Goal: Information Seeking & Learning: Stay updated

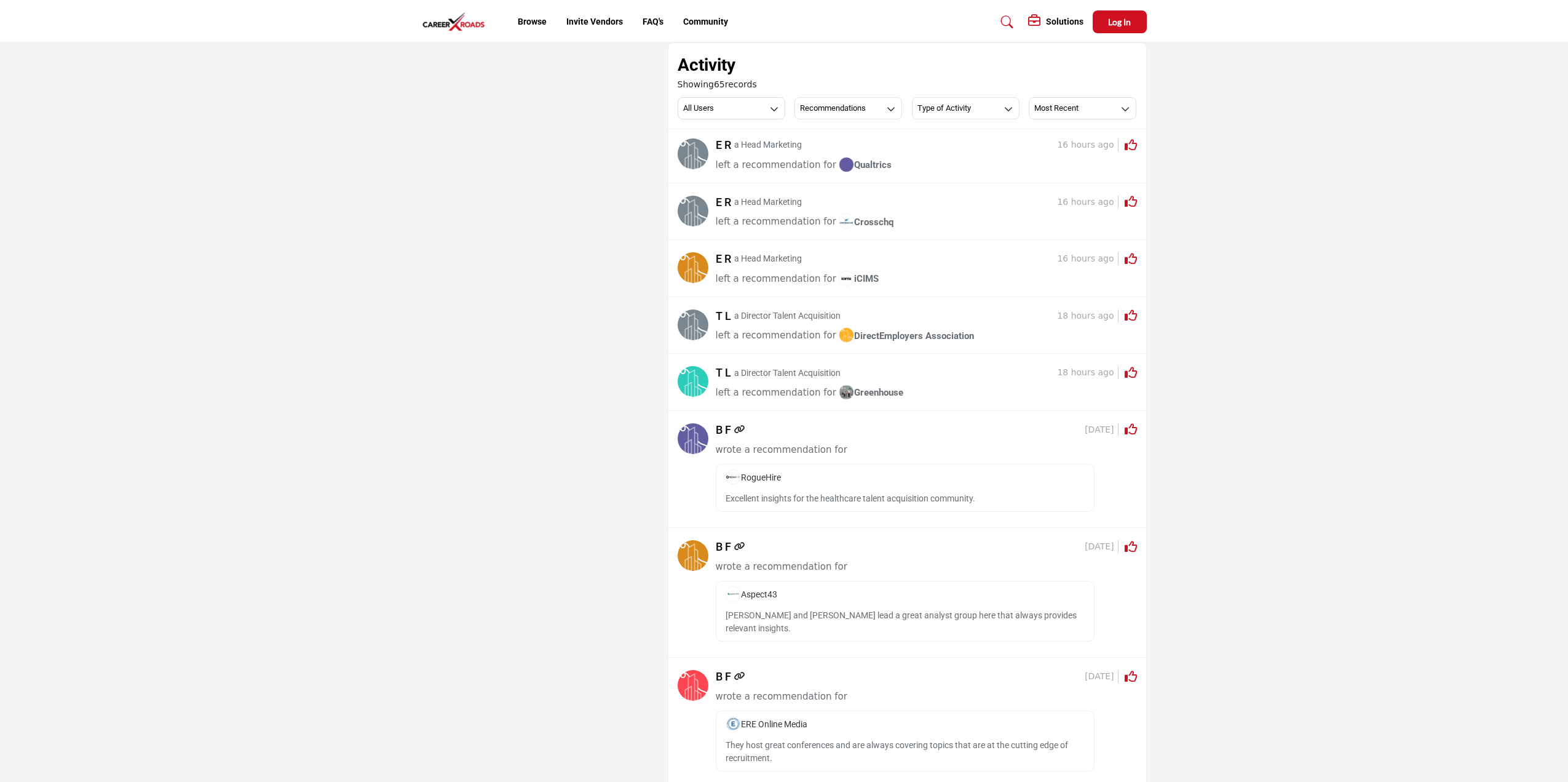
scroll to position [5846, 0]
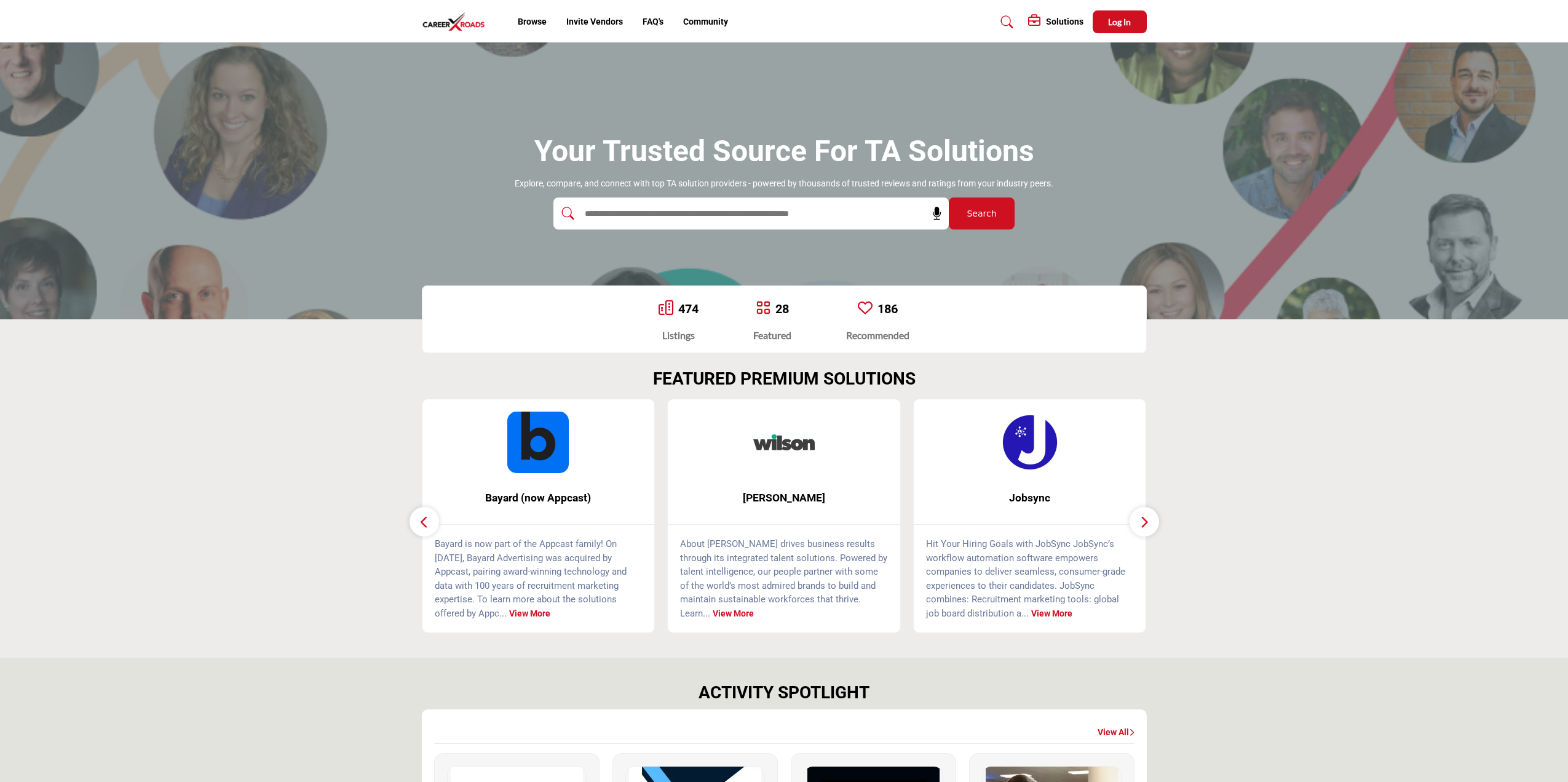
scroll to position [1455, 0]
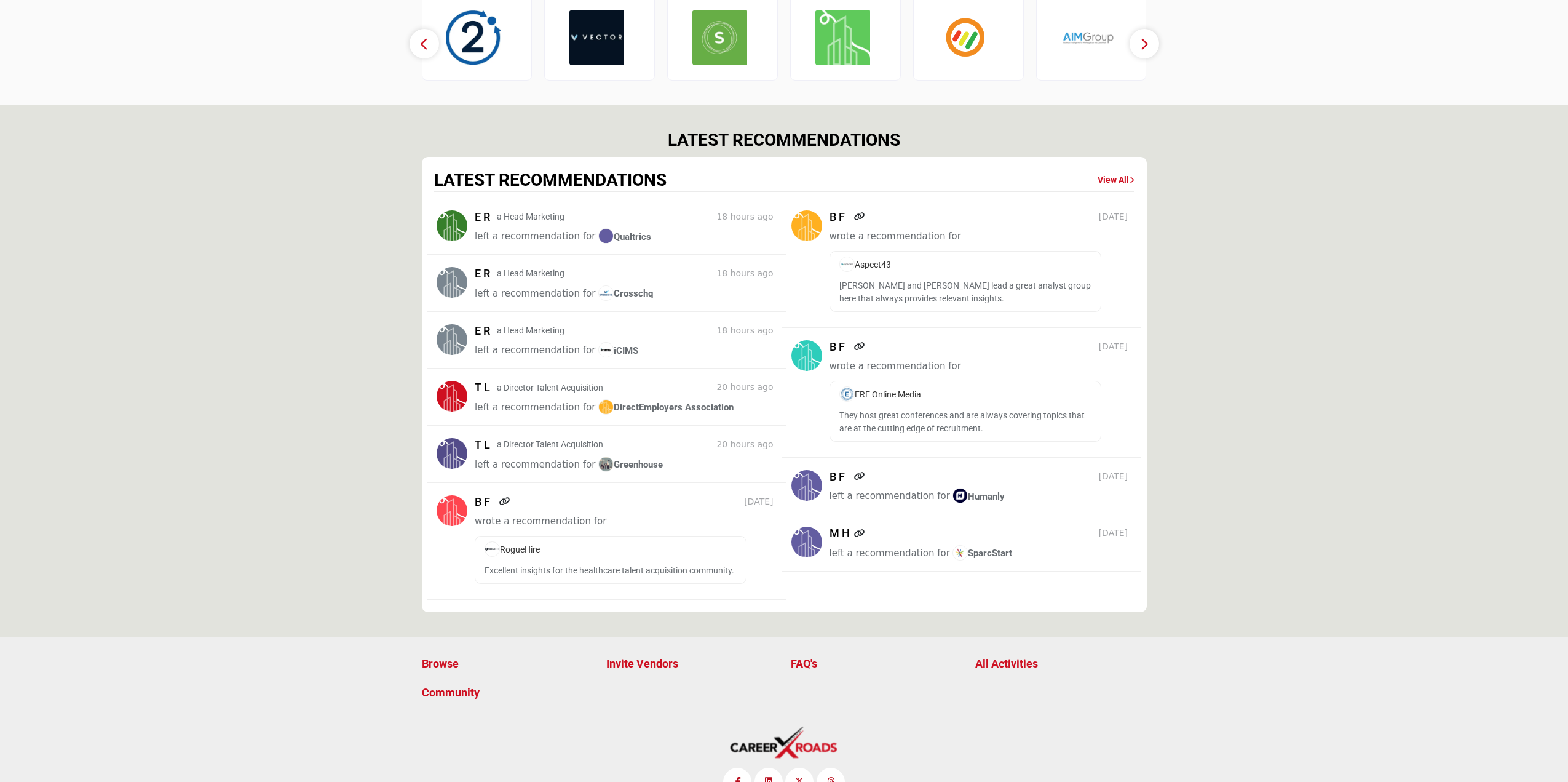
scroll to position [1455, 0]
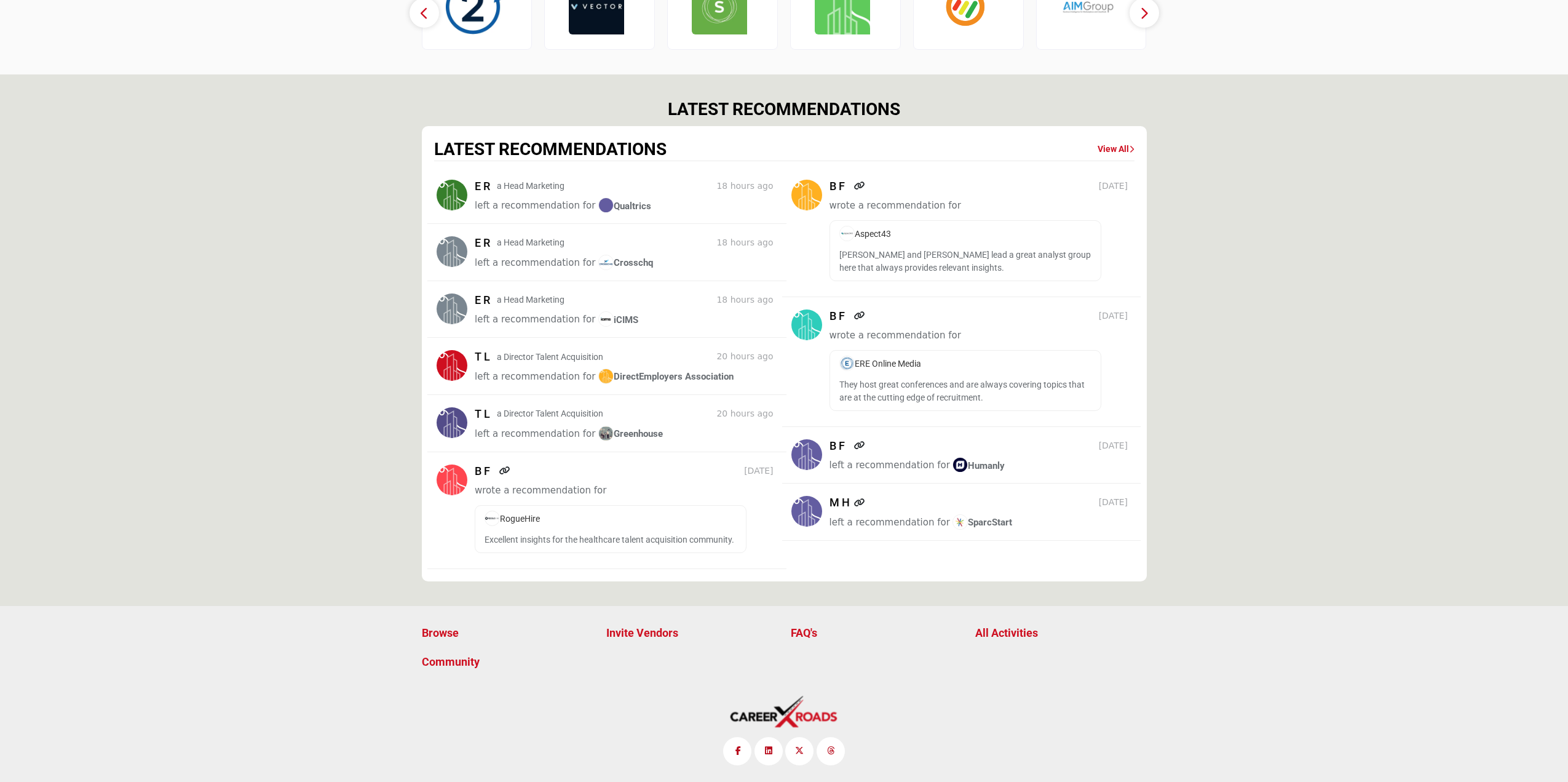
click at [504, 540] on p "Excellent insights for the healthcare talent acquisition community." at bounding box center [611, 540] width 252 height 13
drag, startPoint x: 504, startPoint y: 540, endPoint x: 714, endPoint y: 540, distance: 210.0
click at [714, 540] on p "Excellent insights for the healthcare talent acquisition community." at bounding box center [611, 540] width 252 height 13
click at [737, 534] on p "[PERSON_NAME] and [PERSON_NAME] lead a great analyst group here that always pro…" at bounding box center [611, 540] width 252 height 13
drag, startPoint x: 844, startPoint y: 253, endPoint x: 1003, endPoint y: 269, distance: 159.8
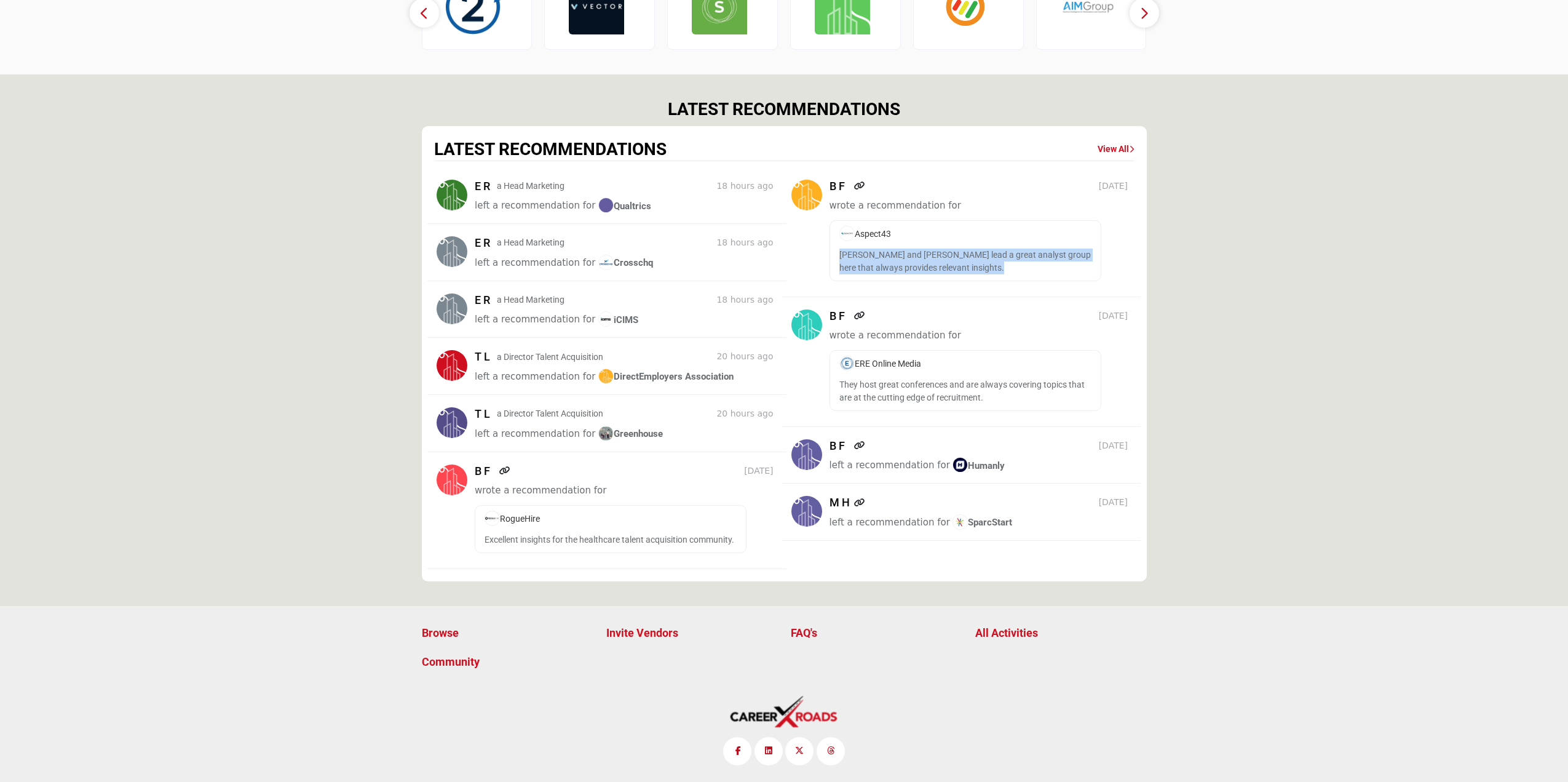
click at [737, 534] on p "[PERSON_NAME] and [PERSON_NAME] lead a great analyst group here that always pro…" at bounding box center [611, 540] width 252 height 13
click at [737, 534] on p "They host great conferences and are always covering topics that are at the cutt…" at bounding box center [611, 540] width 252 height 13
drag, startPoint x: 845, startPoint y: 383, endPoint x: 870, endPoint y: 384, distance: 25.0
click at [737, 534] on p "They host great conferences and are always covering topics that are at the cutt…" at bounding box center [611, 540] width 252 height 13
drag, startPoint x: 862, startPoint y: 384, endPoint x: 848, endPoint y: 384, distance: 14.0
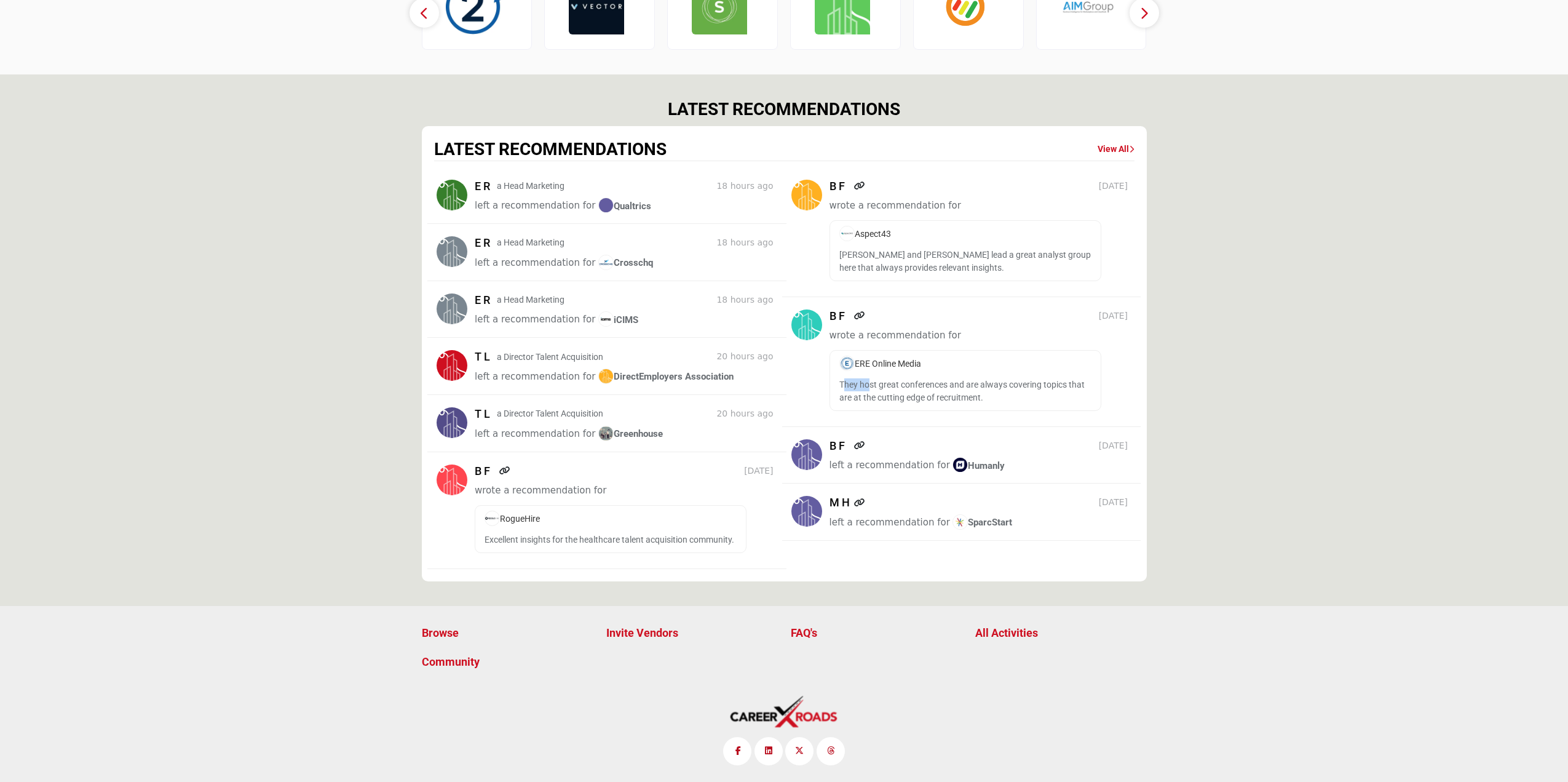
click at [737, 534] on p "They host great conferences and are always covering topics that are at the cutt…" at bounding box center [611, 540] width 252 height 13
drag, startPoint x: 845, startPoint y: 383, endPoint x: 984, endPoint y: 395, distance: 139.5
click at [737, 534] on p "They host great conferences and are always covering topics that are at the cutt…" at bounding box center [611, 540] width 252 height 13
click at [1264, 302] on section "LATEST RECOMMENDATIONS LATEST RECOMMENDATIONS View All E R a Head Marketing 18 …" at bounding box center [784, 340] width 1568 height 531
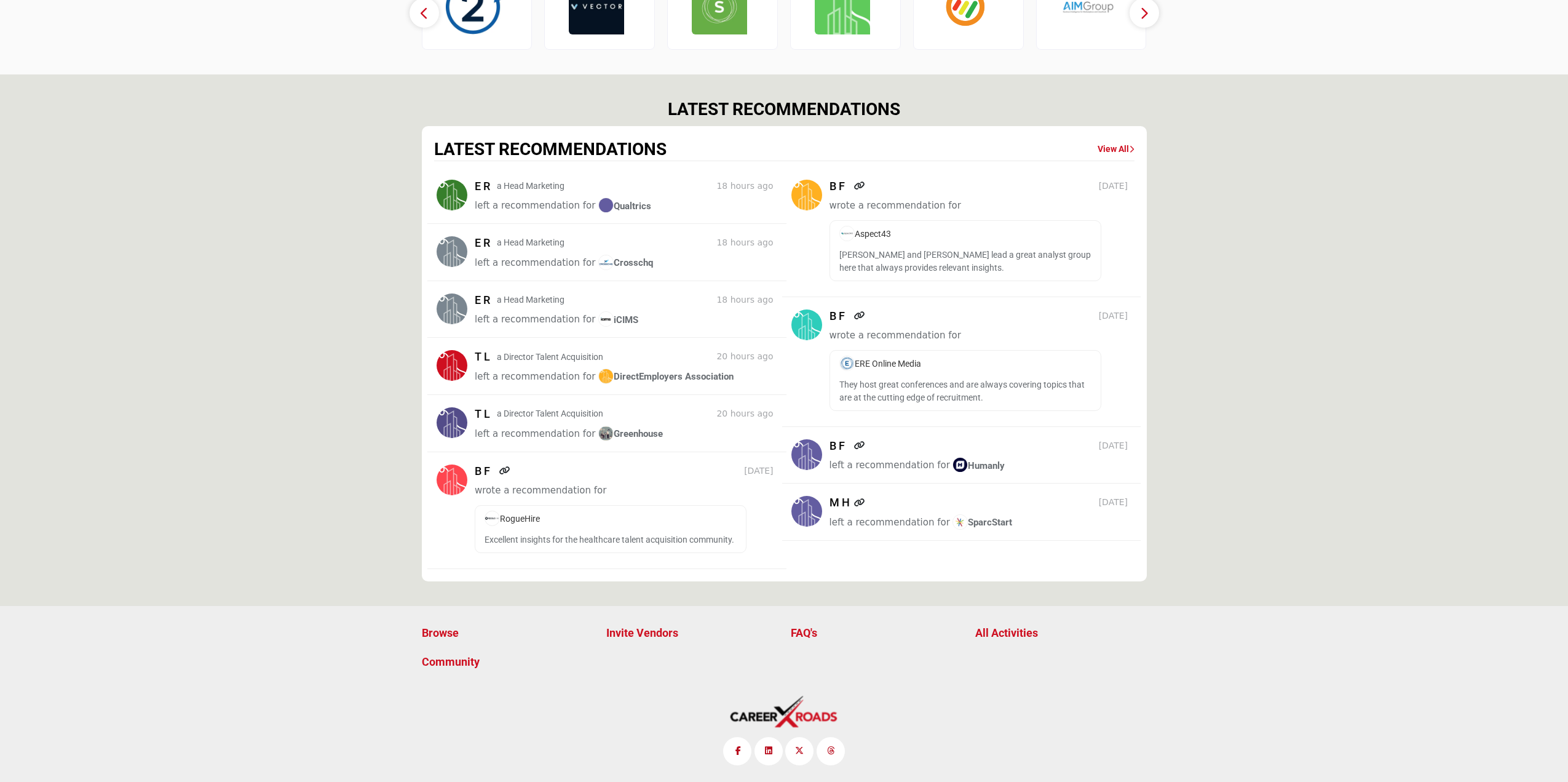
click at [1102, 143] on link "View All" at bounding box center [1115, 149] width 37 height 12
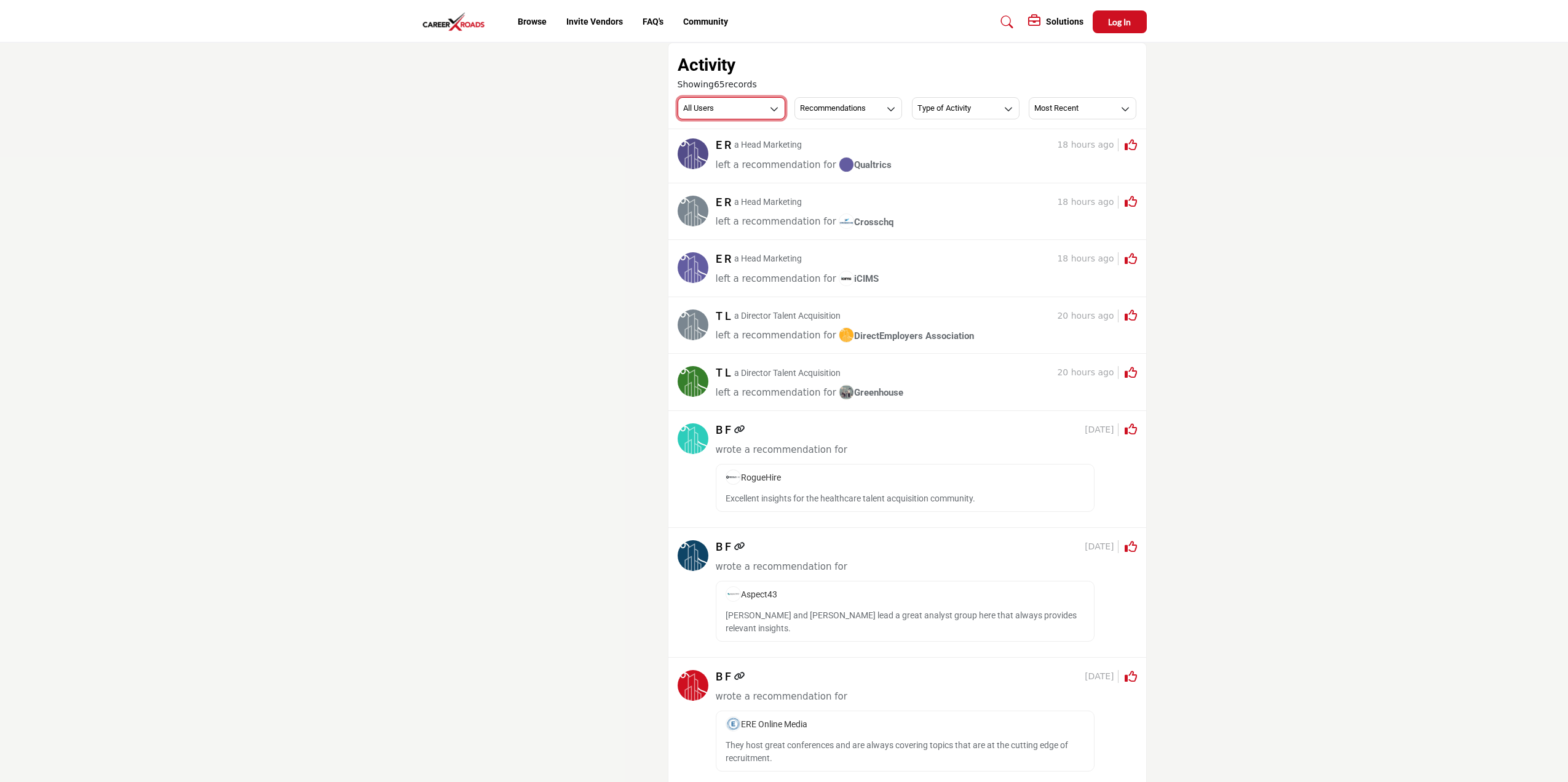
click at [771, 111] on icon "button" at bounding box center [774, 109] width 9 height 9
drag, startPoint x: 771, startPoint y: 111, endPoint x: 858, endPoint y: 106, distance: 87.1
click at [771, 111] on icon "button" at bounding box center [774, 109] width 9 height 9
click at [863, 106] on h3 "Recommendations" at bounding box center [833, 108] width 65 height 11
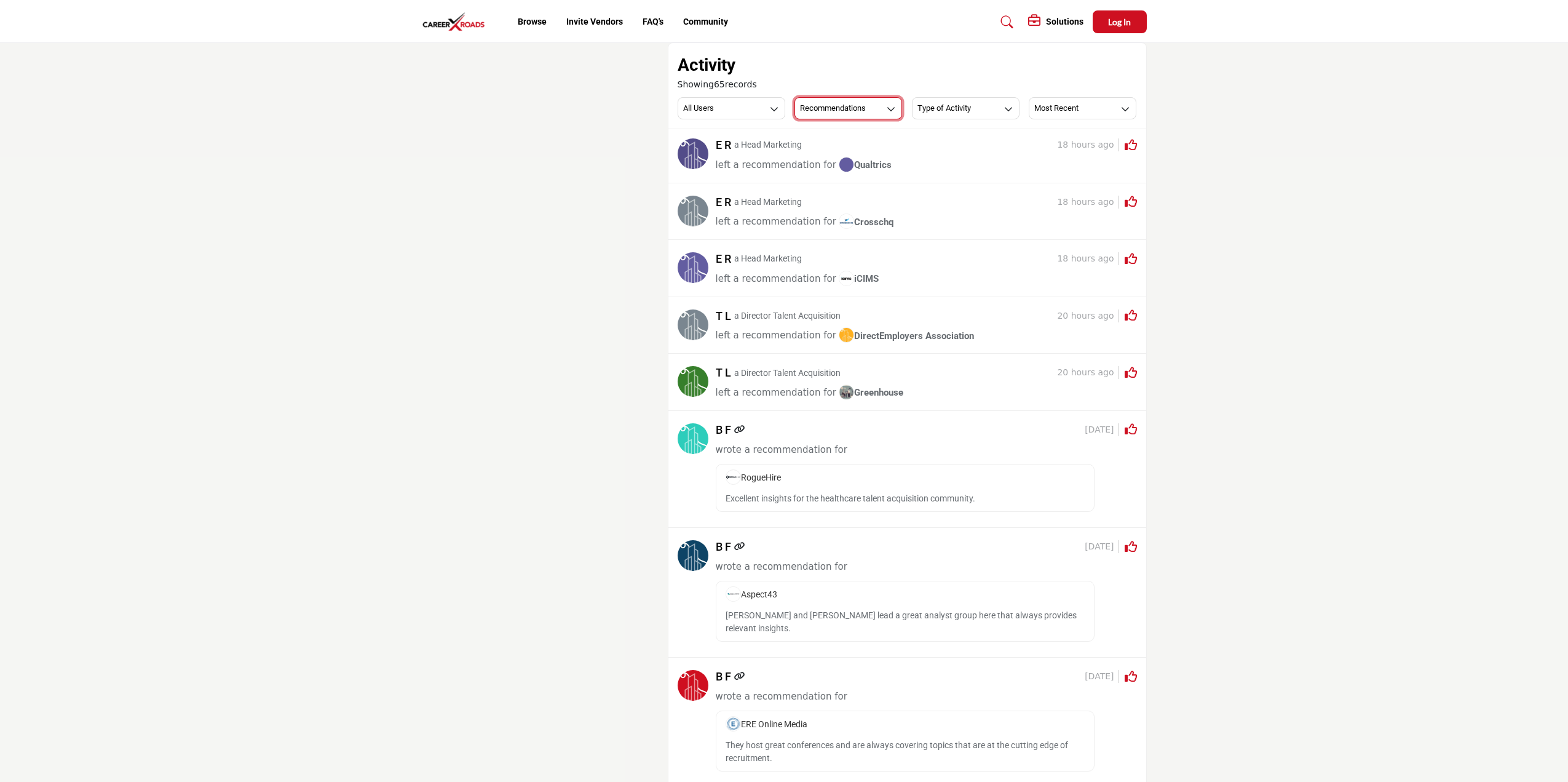
click at [863, 106] on h3 "Recommendations" at bounding box center [833, 108] width 65 height 11
click at [849, 172] on span "Recommendations" at bounding box center [844, 168] width 97 height 17
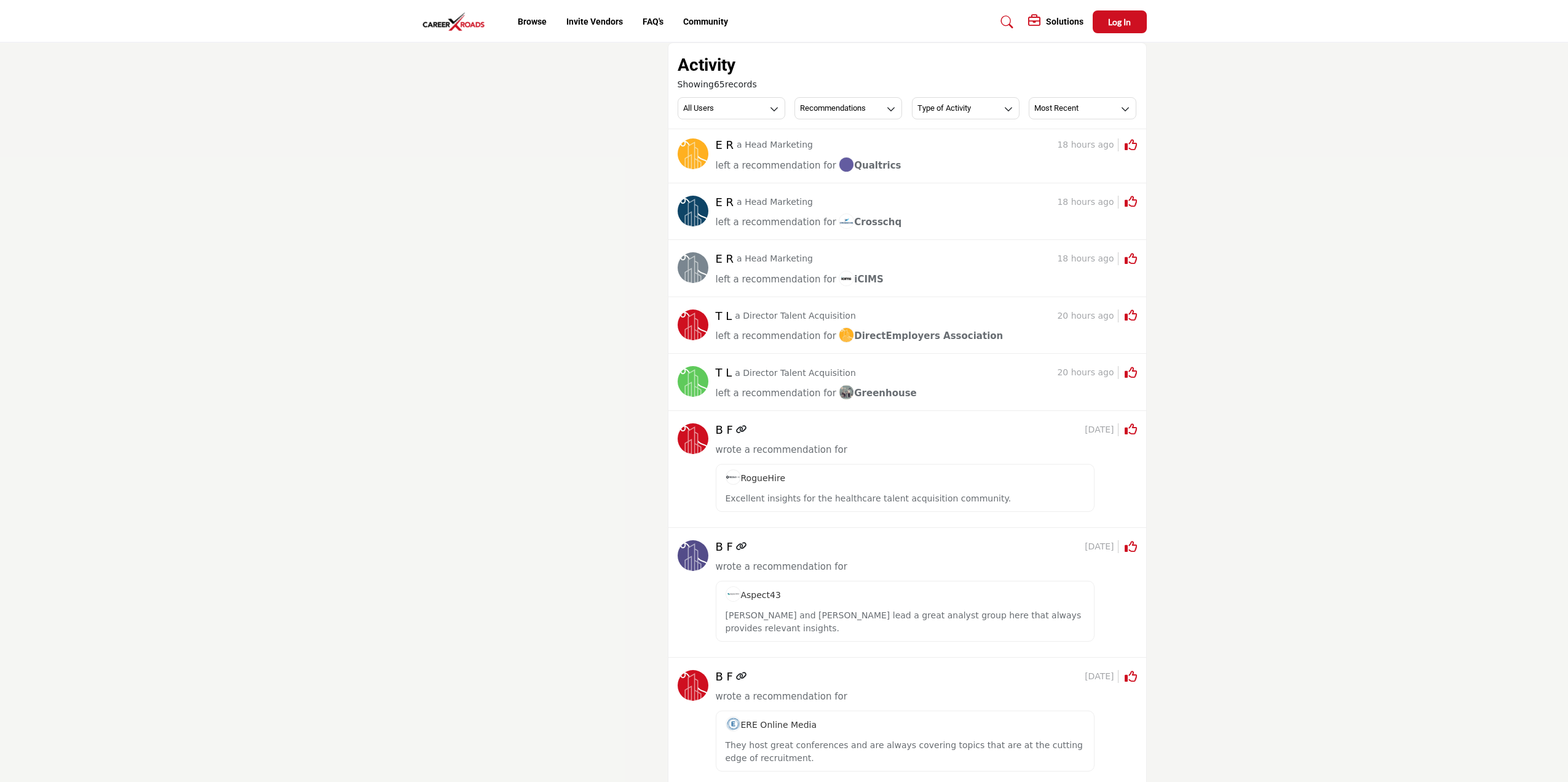
click at [1308, 646] on div "Activity Showing 65 records All Users All Users My Activity Member Supplier Rec…" at bounding box center [784, 762] width 1568 height 1439
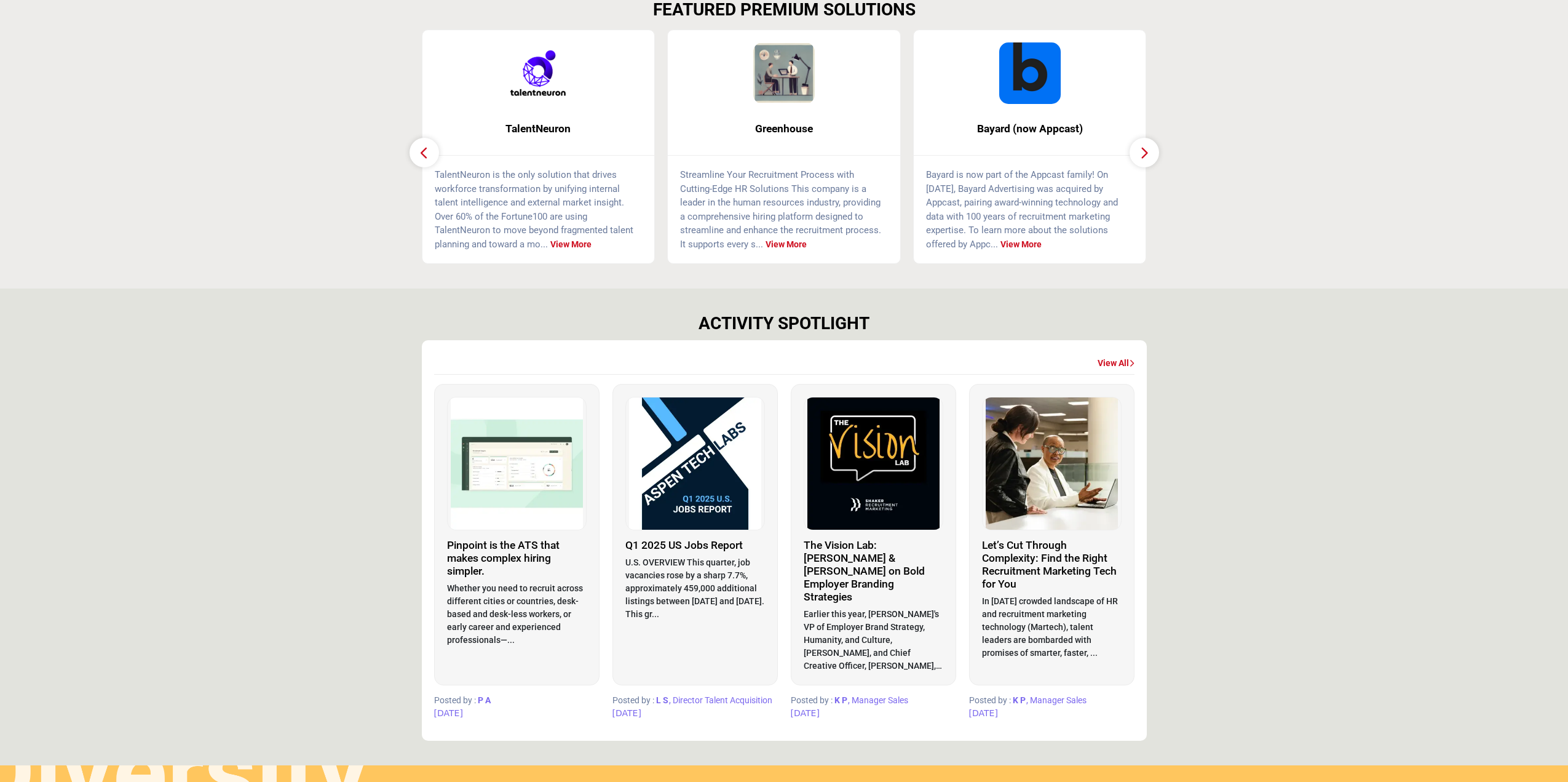
scroll to position [431, 0]
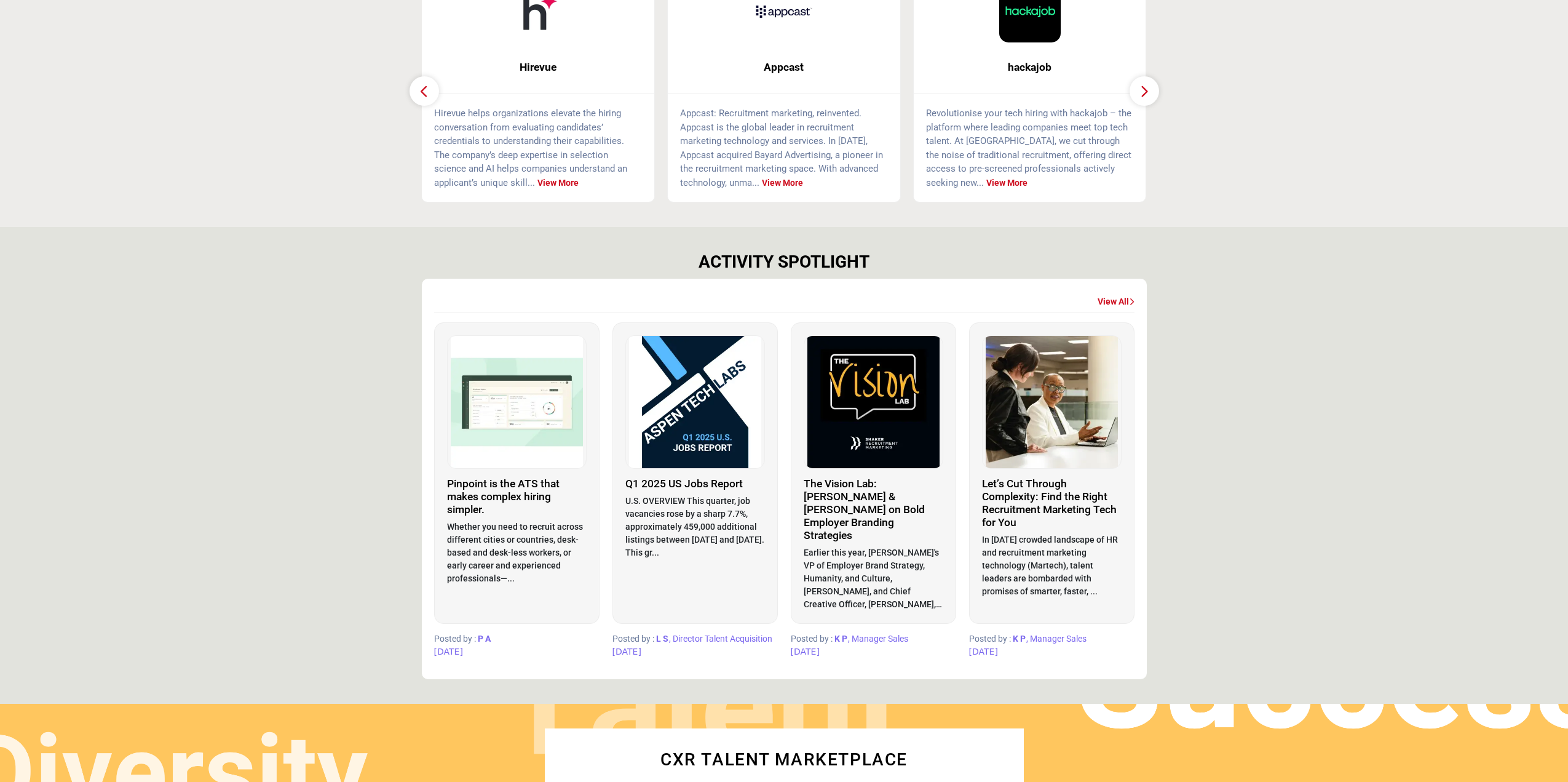
click at [1110, 301] on link "View All" at bounding box center [1115, 301] width 37 height 12
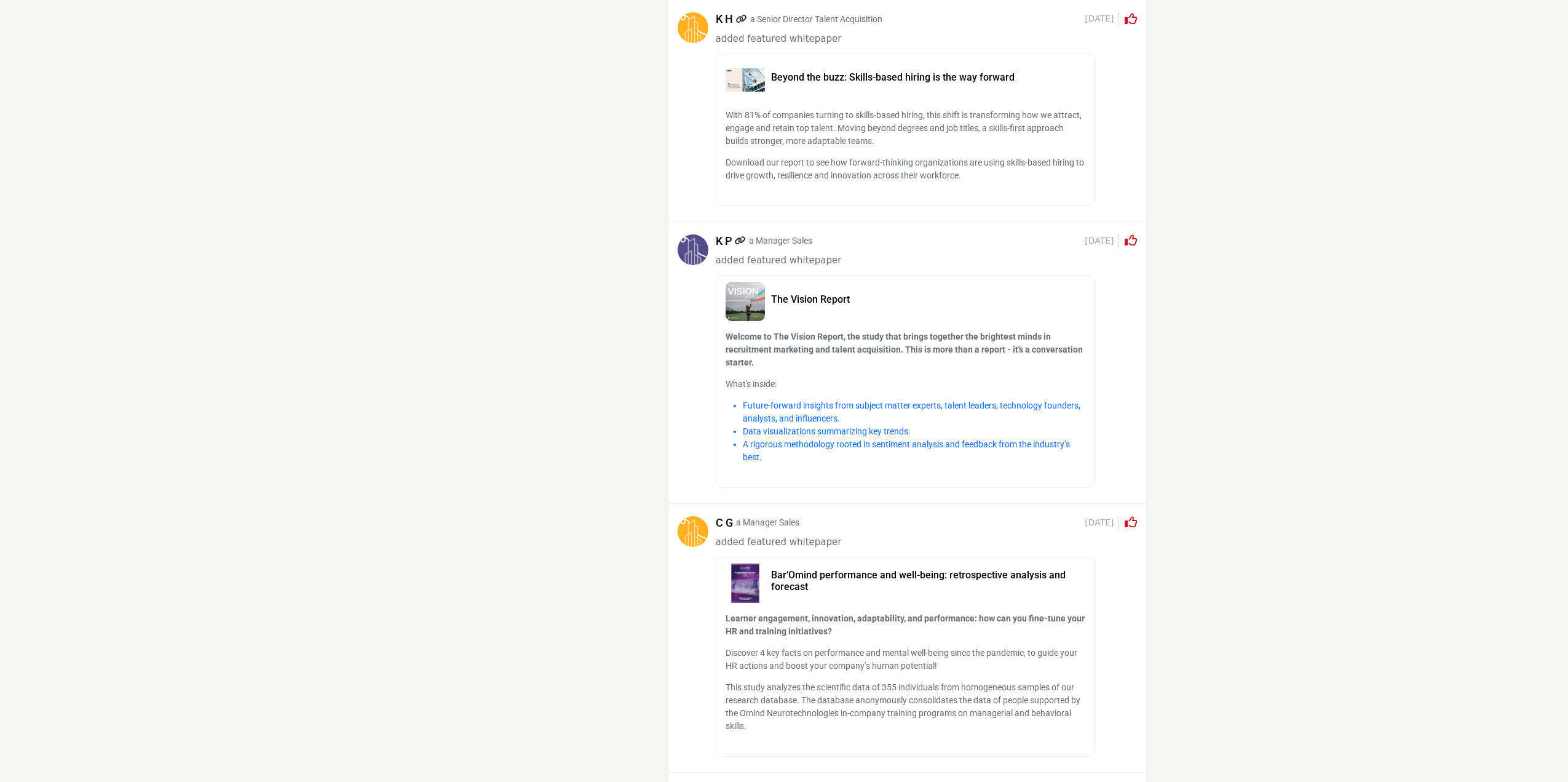
scroll to position [13195, 0]
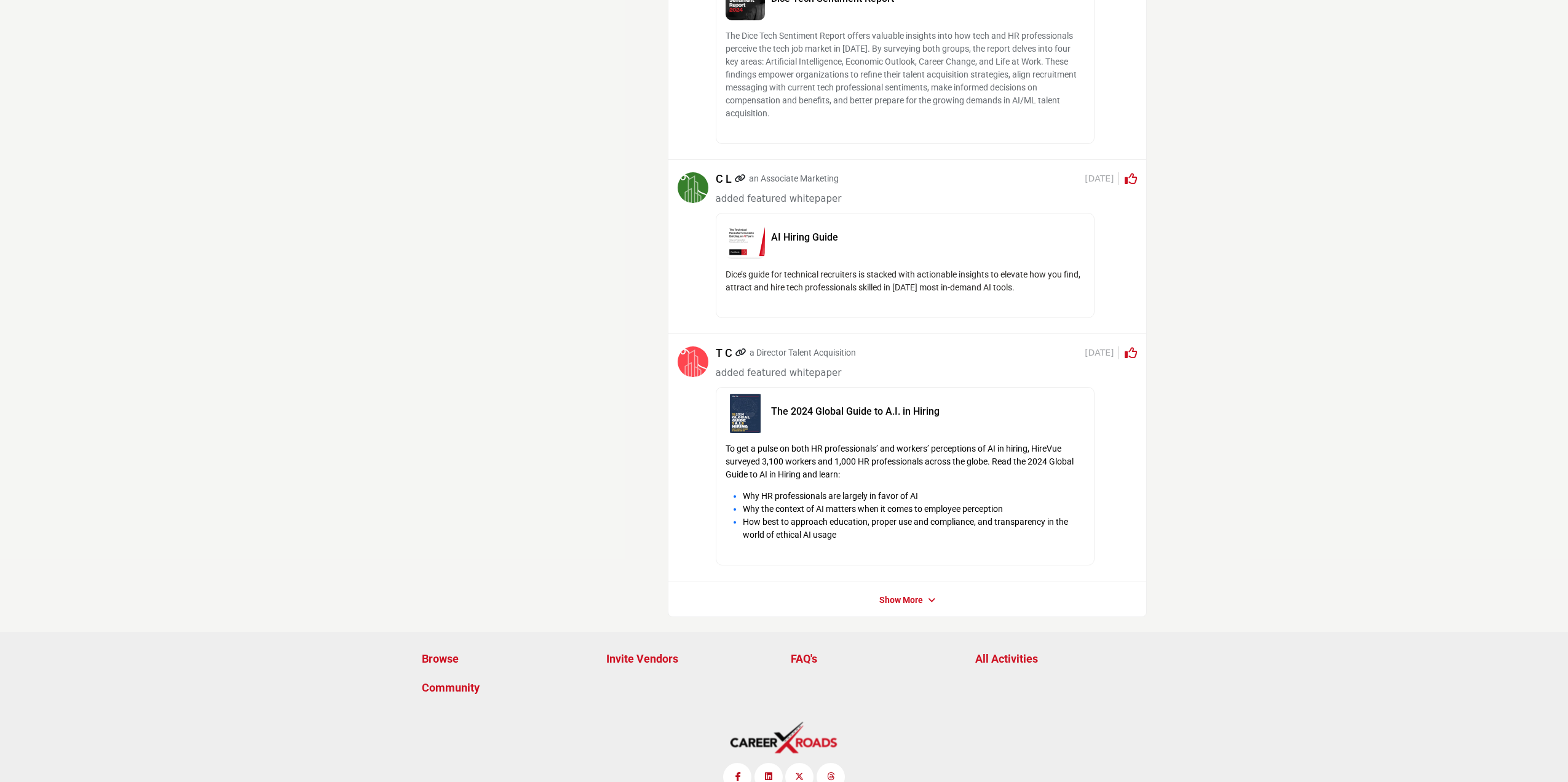
click at [888, 594] on link "Show More" at bounding box center [901, 600] width 43 height 12
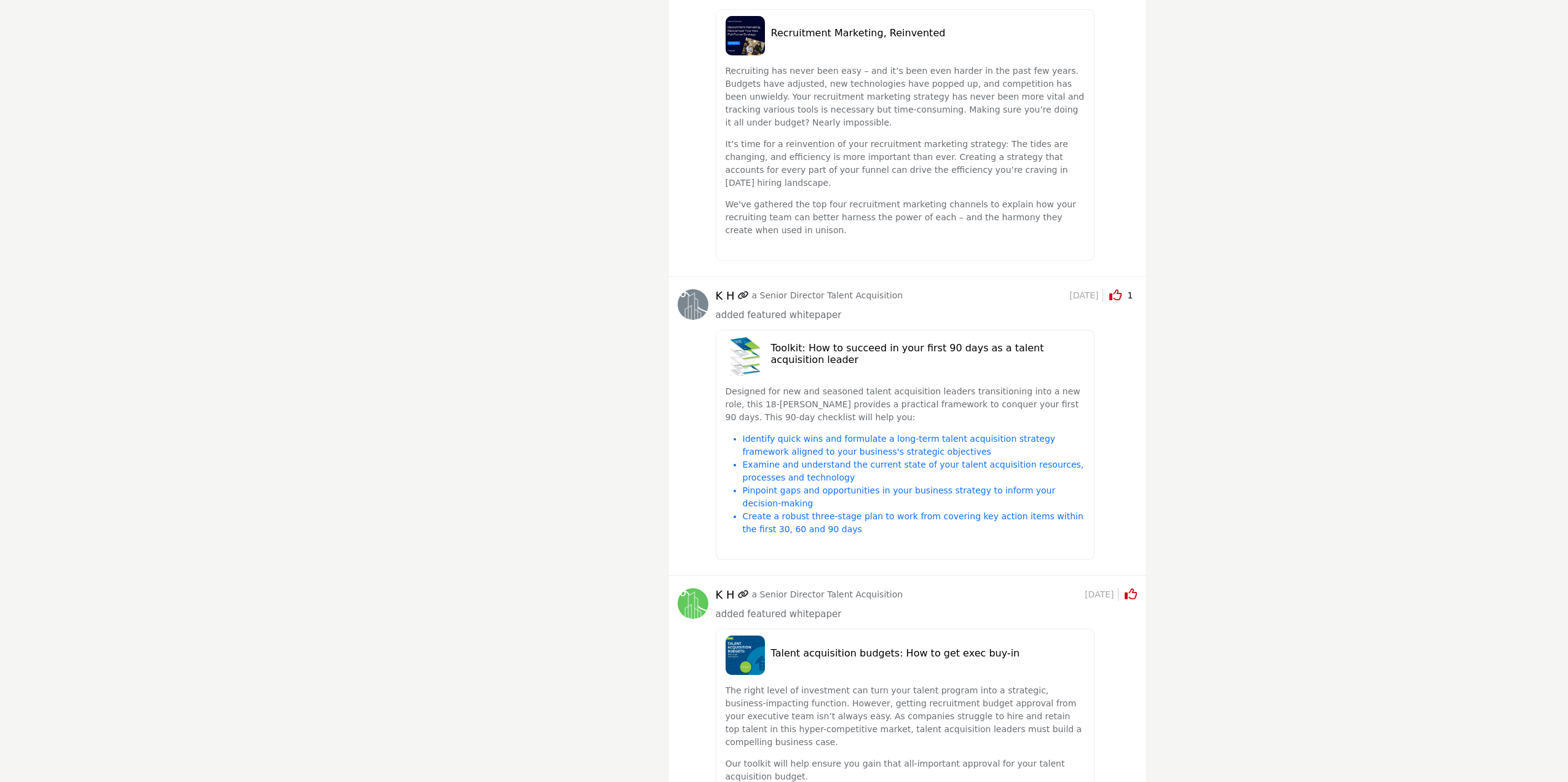
scroll to position [25990, 0]
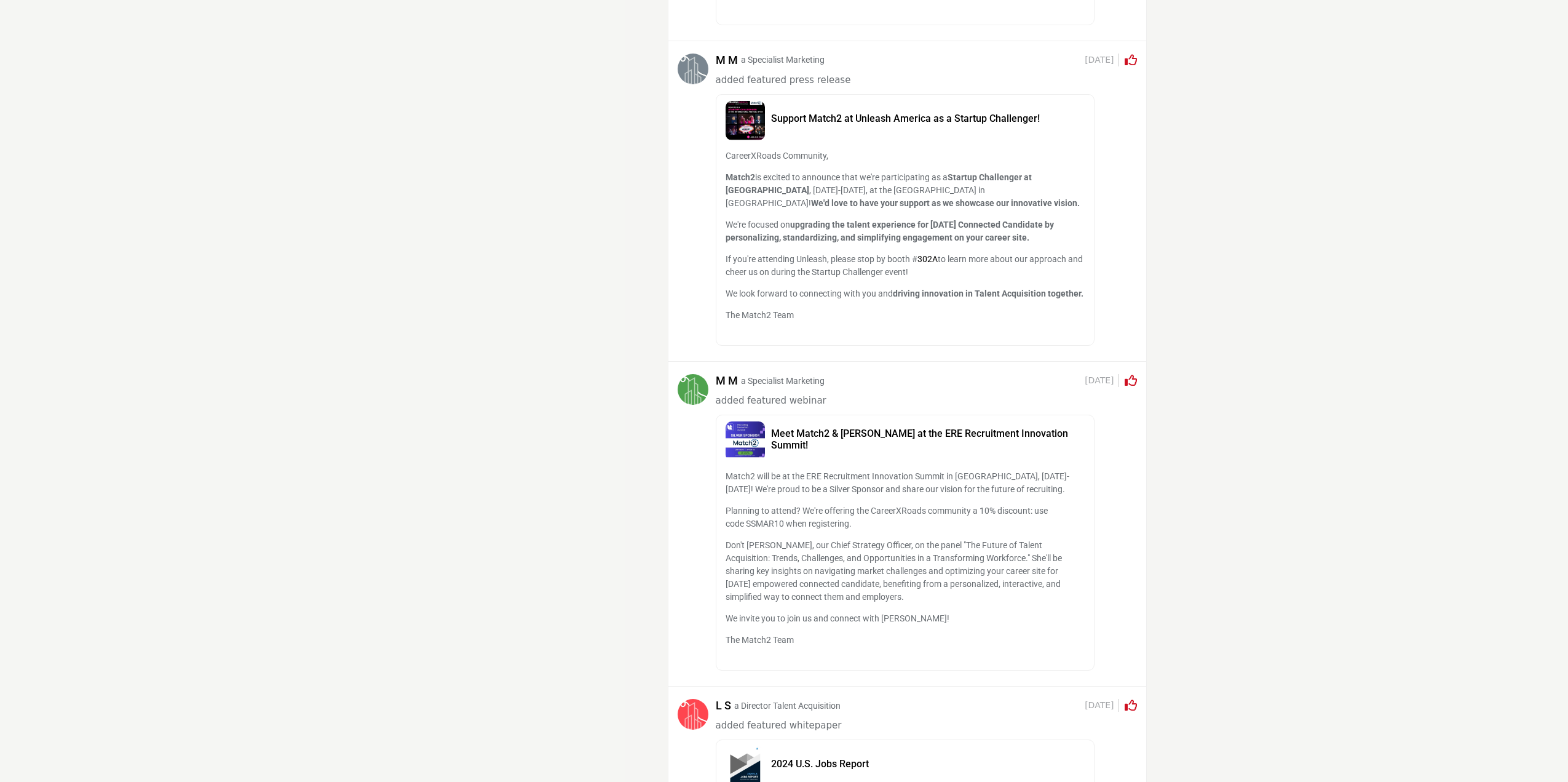
scroll to position [3350, 0]
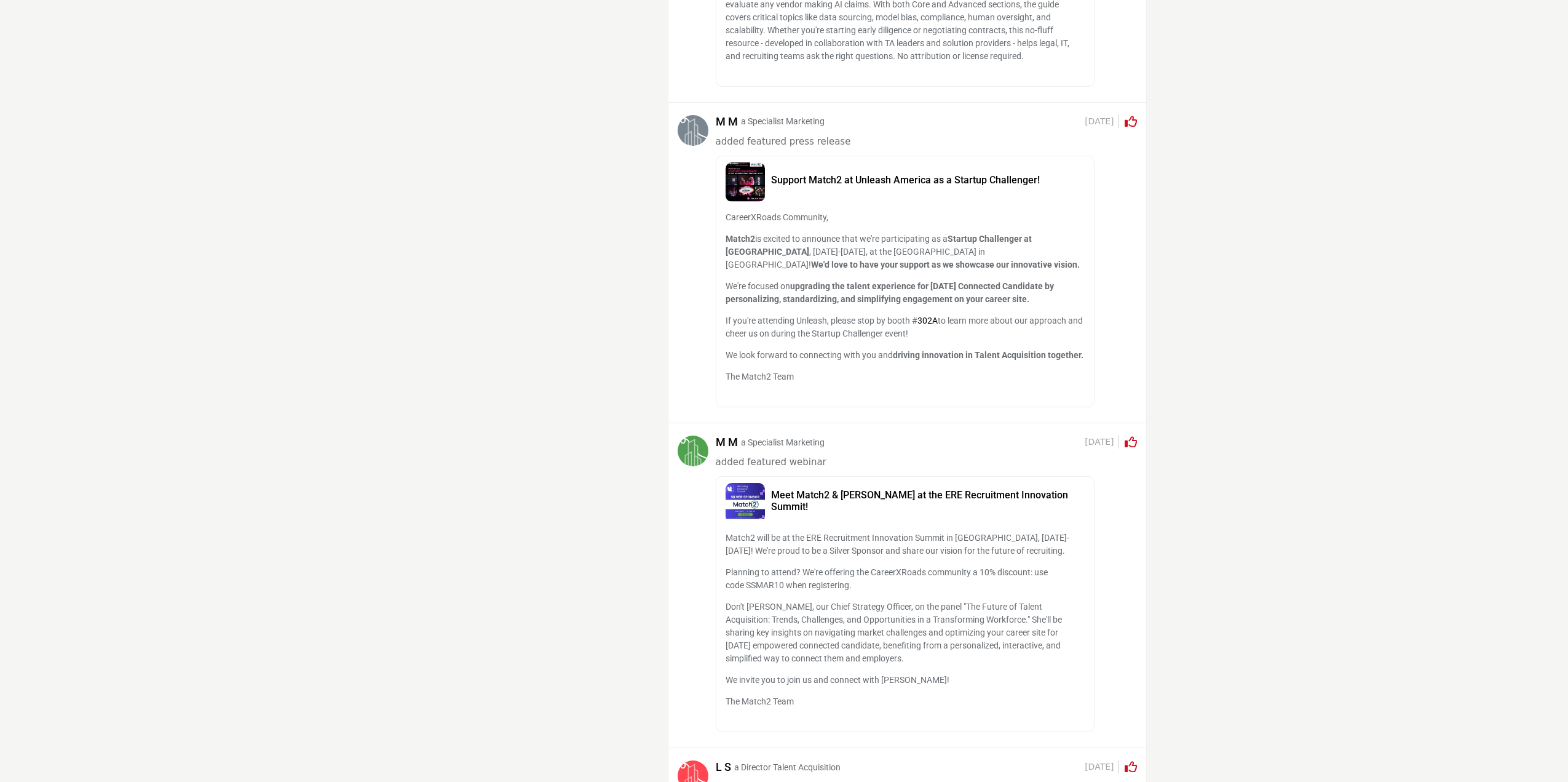
drag, startPoint x: 805, startPoint y: 179, endPoint x: 1223, endPoint y: 227, distance: 420.7
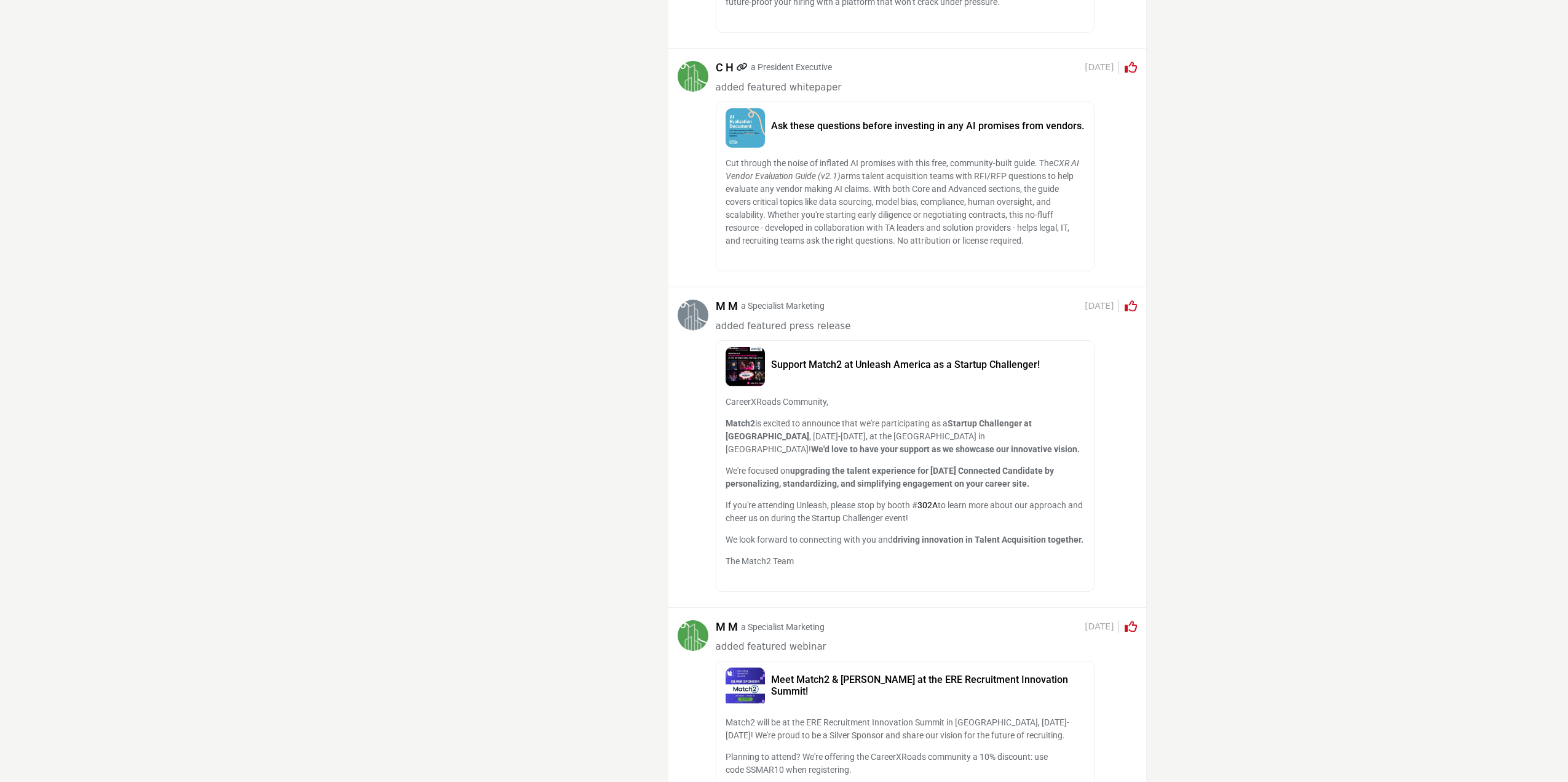
scroll to position [3103, 0]
